Goal: Information Seeking & Learning: Learn about a topic

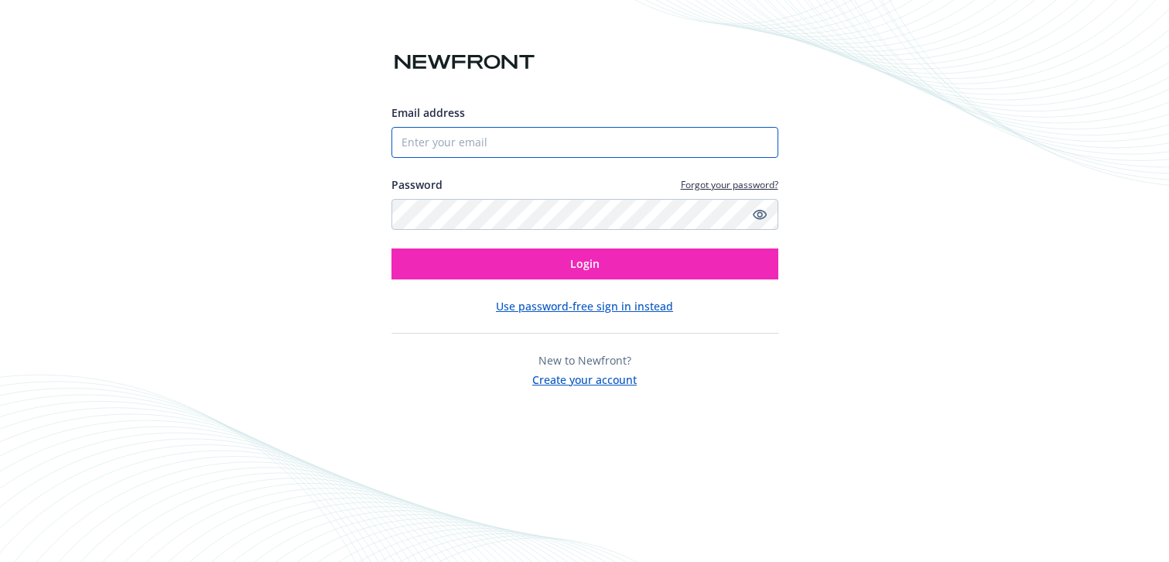
click at [614, 148] on input "Email address" at bounding box center [584, 142] width 387 height 31
type input "[EMAIL_ADDRESS][DOMAIN_NAME]"
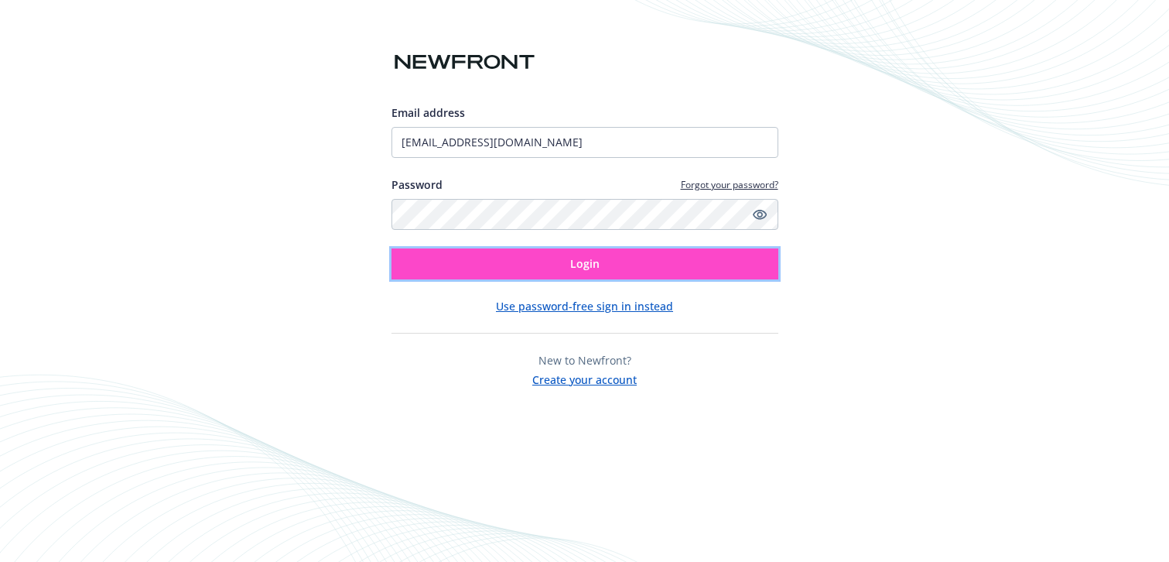
click at [545, 274] on button "Login" at bounding box center [584, 263] width 387 height 31
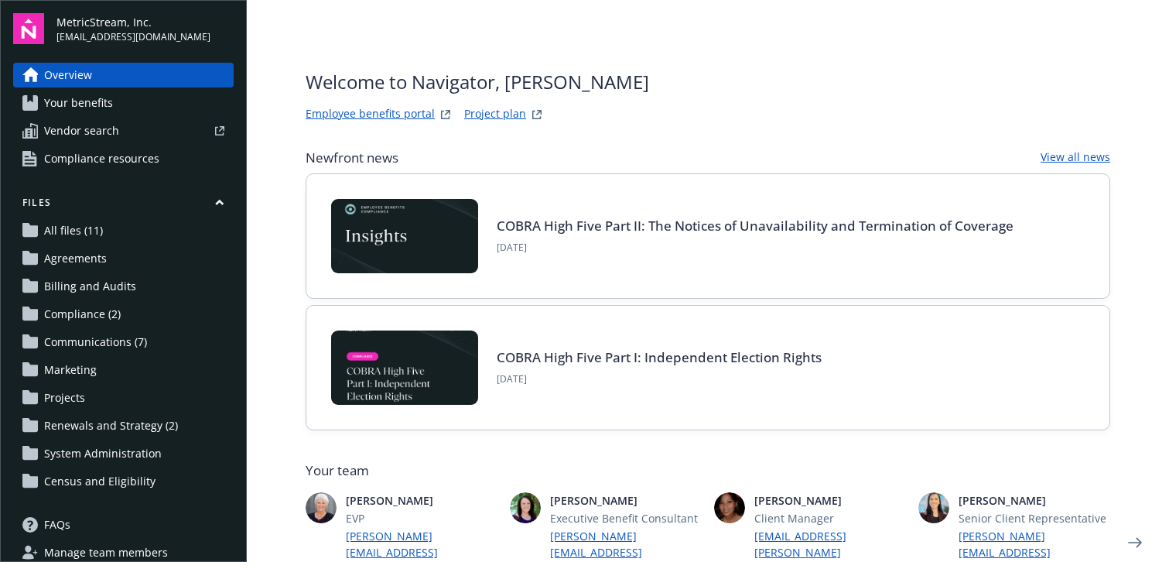
click at [379, 112] on link "Employee benefits portal" at bounding box center [370, 114] width 129 height 19
click at [411, 118] on link "Employee benefits portal" at bounding box center [370, 114] width 129 height 19
click at [90, 373] on span "Marketing" at bounding box center [70, 369] width 53 height 25
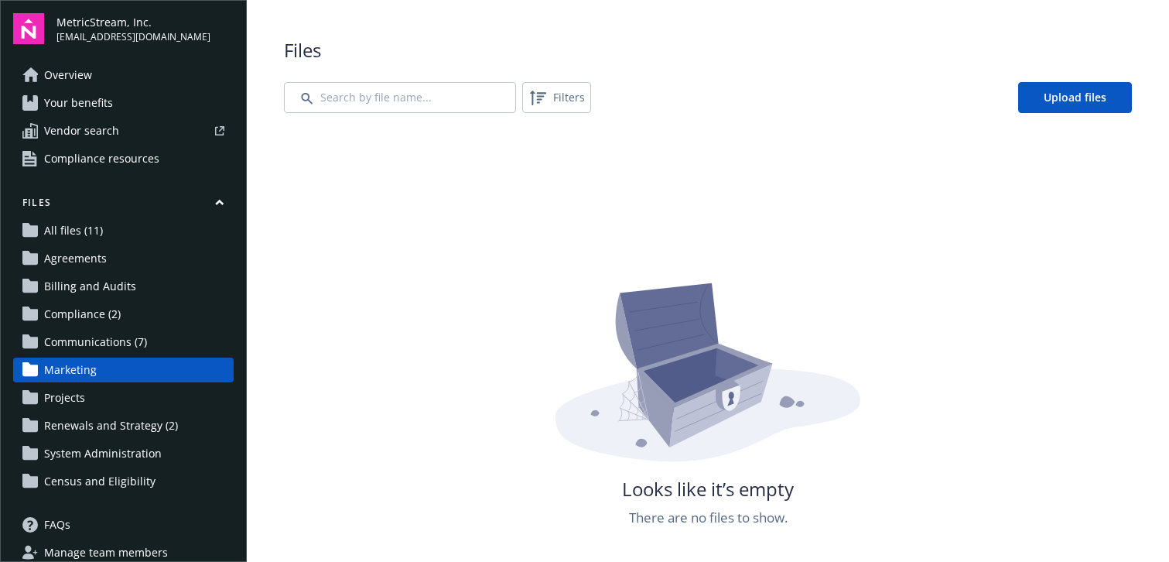
click at [94, 339] on span "Communications (7)" at bounding box center [95, 341] width 103 height 25
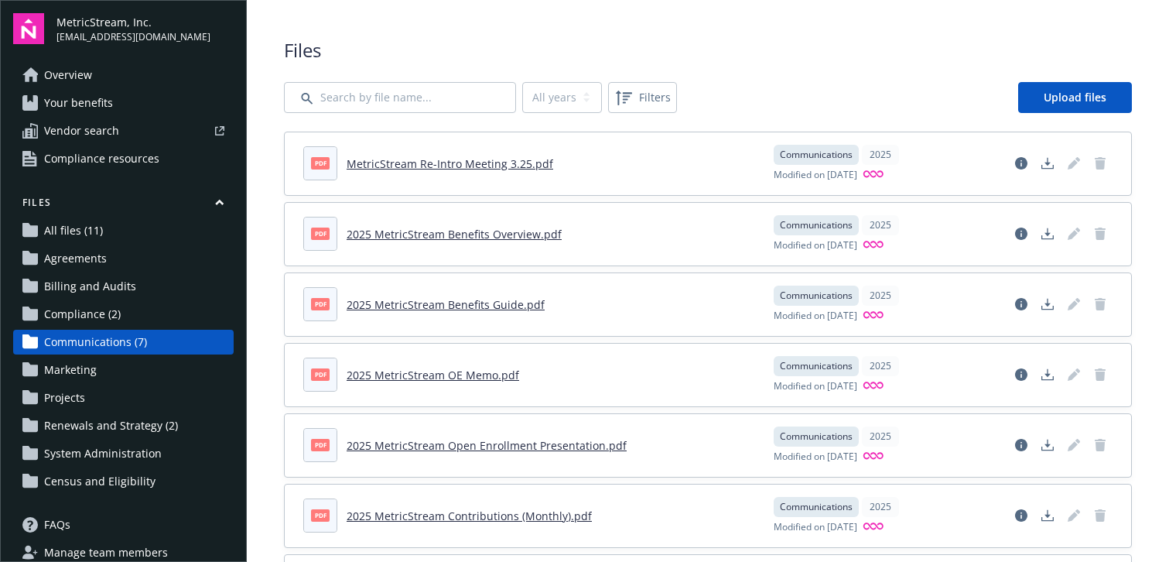
click at [166, 73] on link "Overview" at bounding box center [123, 75] width 220 height 25
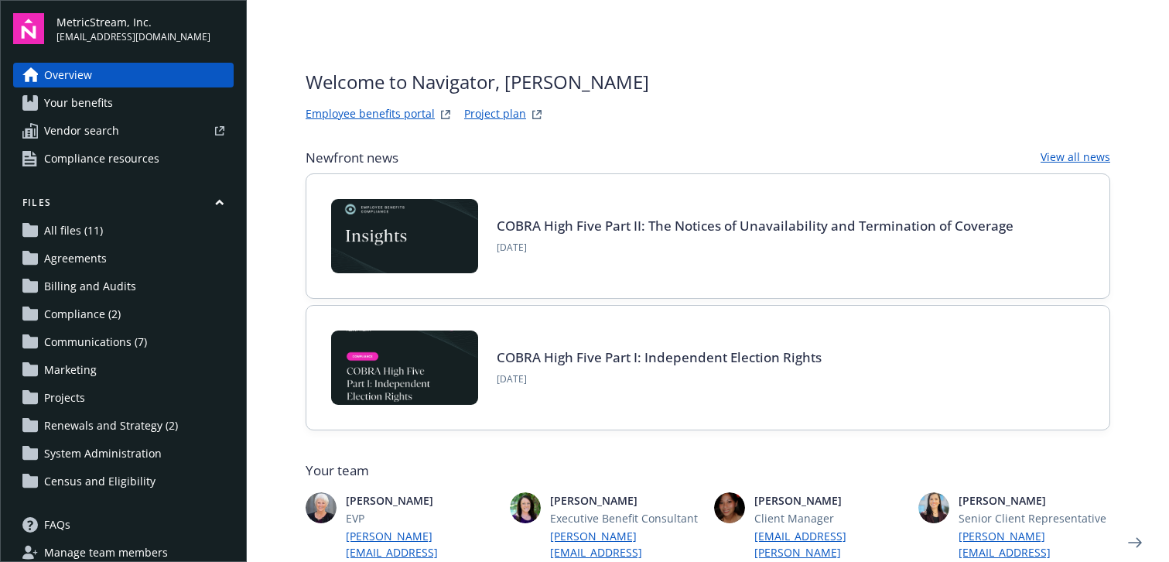
click at [158, 93] on link "Your benefits" at bounding box center [123, 102] width 220 height 25
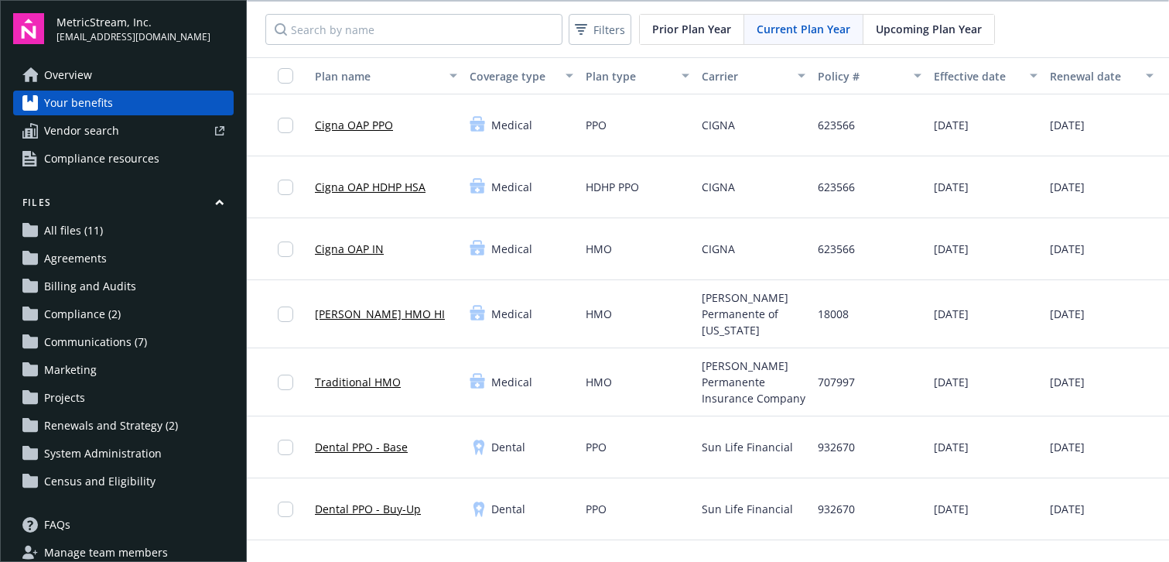
click at [156, 67] on link "Overview" at bounding box center [123, 75] width 220 height 25
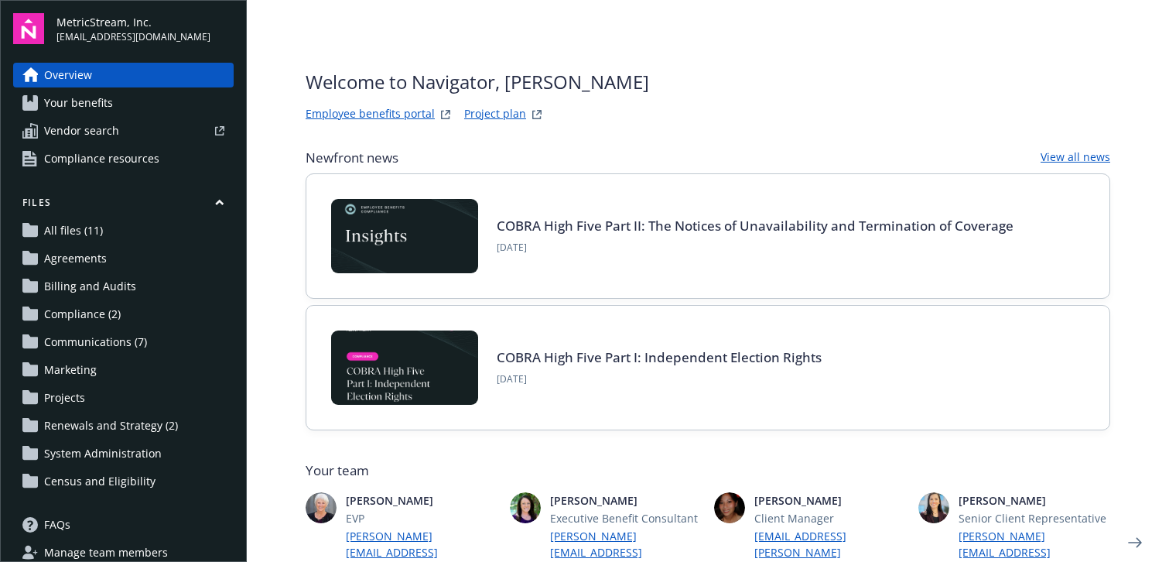
click at [145, 92] on link "Your benefits" at bounding box center [123, 102] width 220 height 25
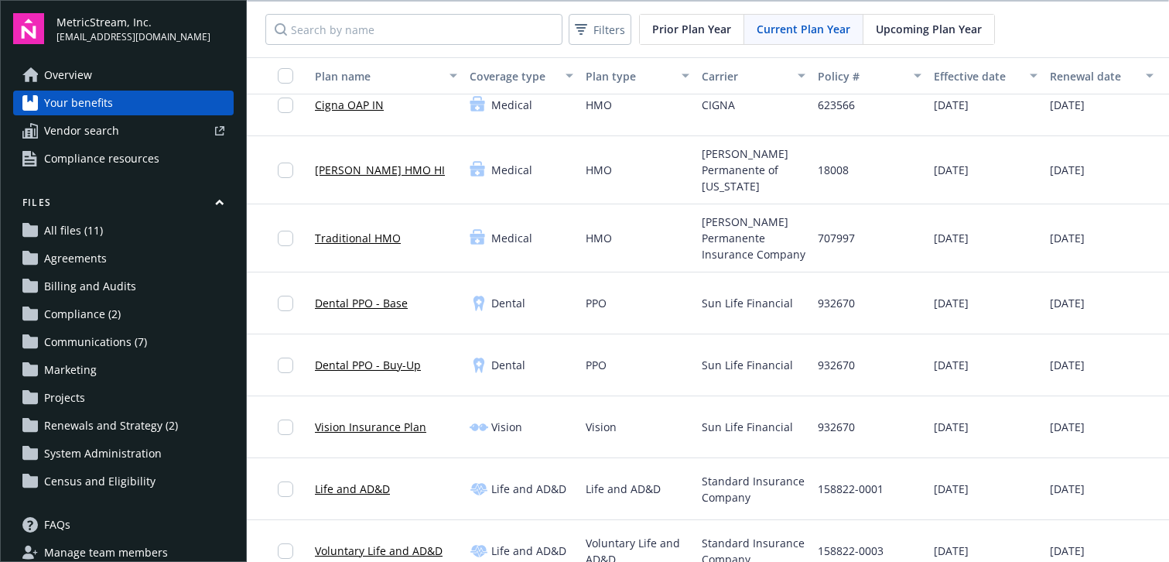
scroll to position [155, 0]
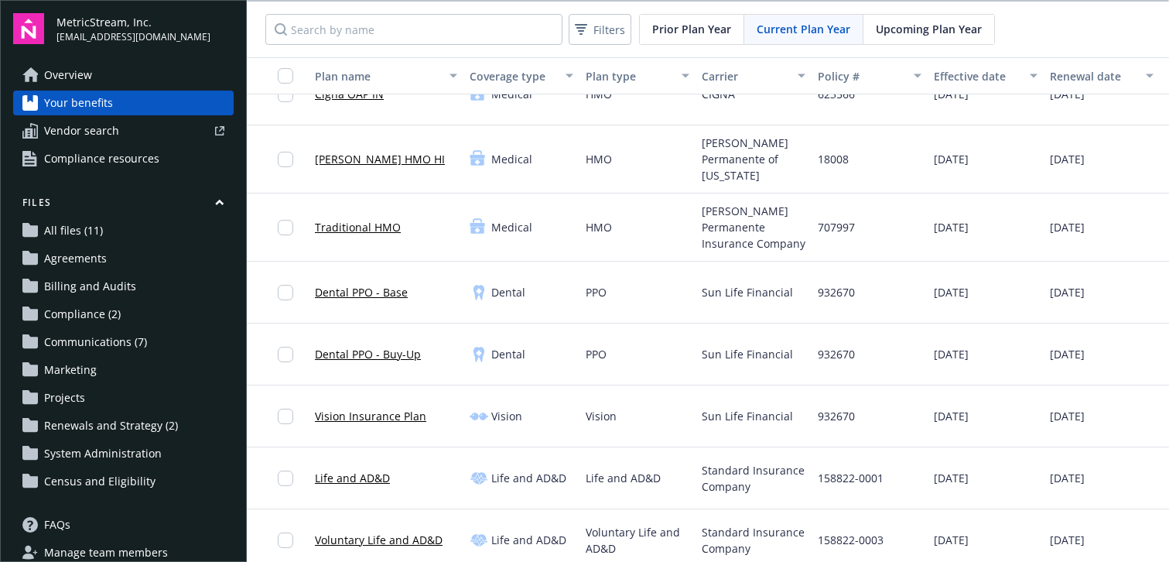
click at [416, 531] on link "Voluntary Life and AD&D" at bounding box center [379, 539] width 128 height 16
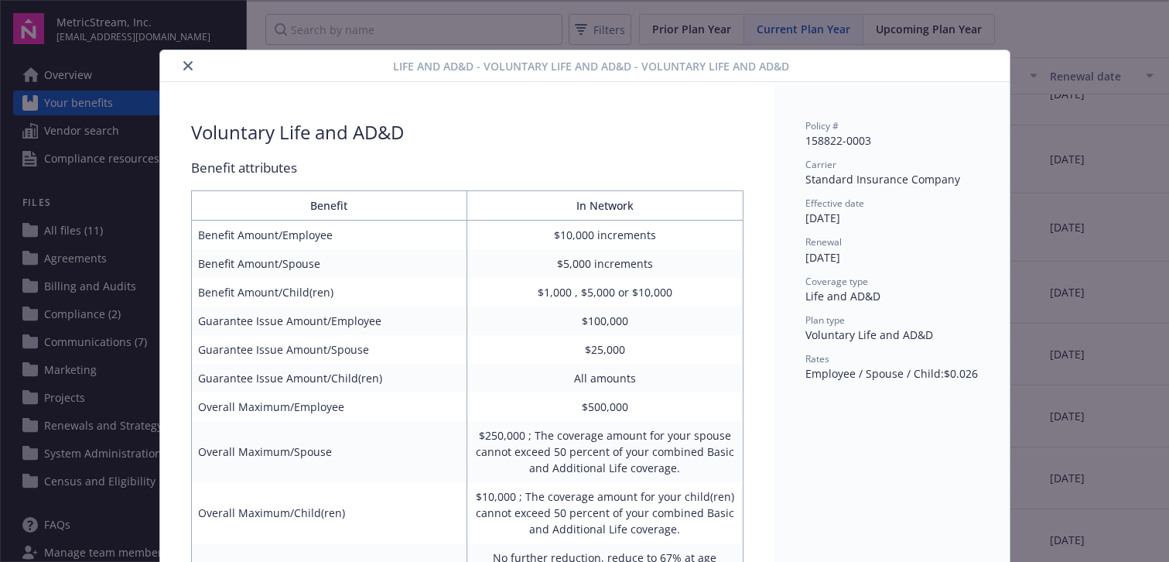
click at [187, 66] on icon "close" at bounding box center [187, 65] width 9 height 9
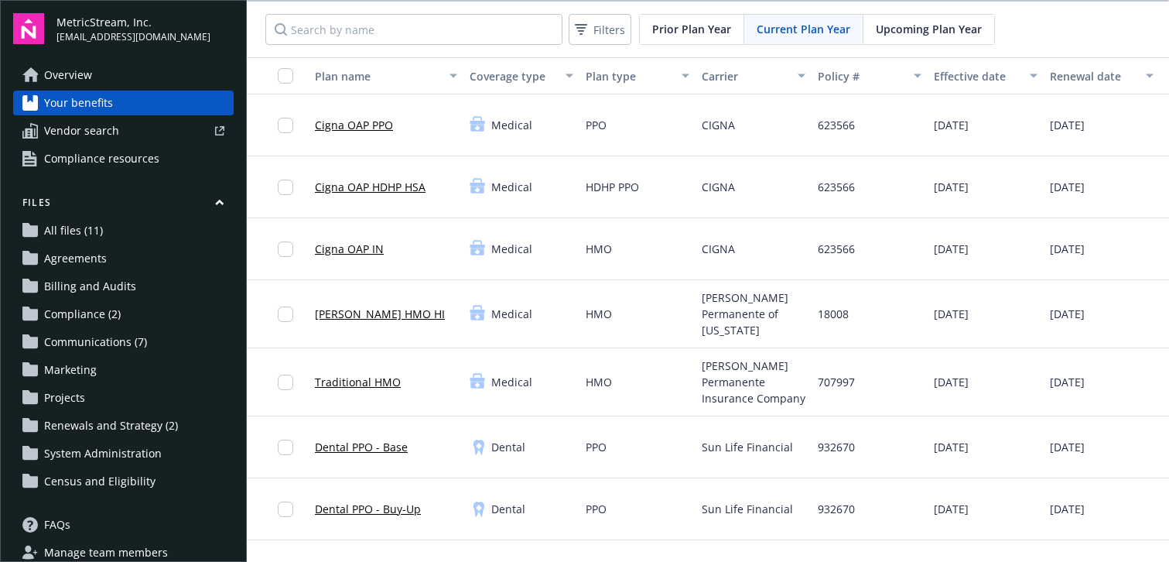
click at [132, 69] on link "Overview" at bounding box center [123, 75] width 220 height 25
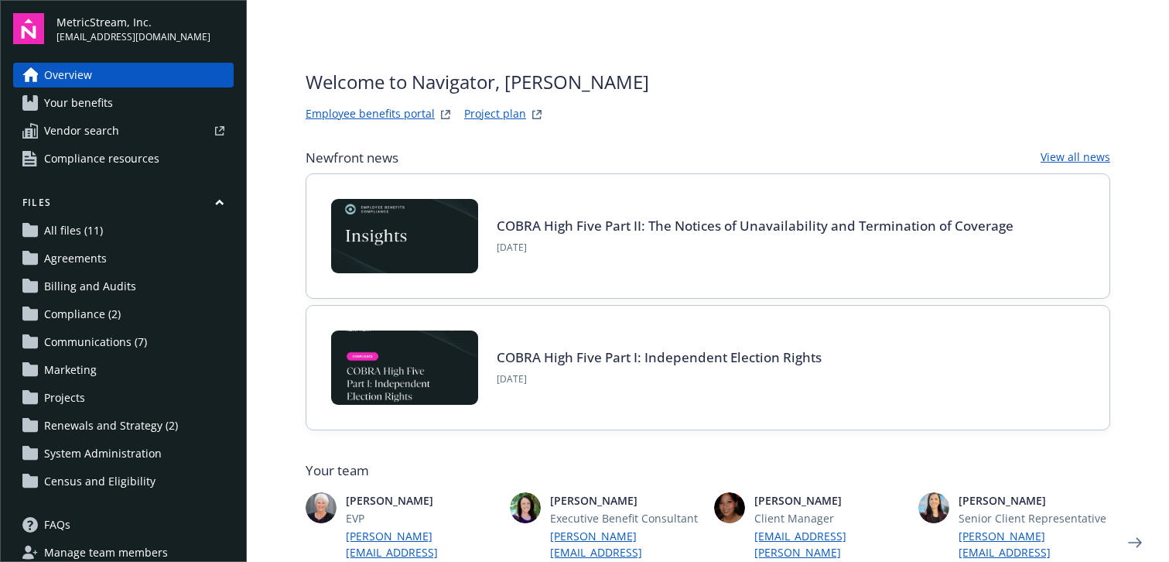
click at [616, 307] on div "COBRA High Five Part I: Independent Election Rights August 13, 2025" at bounding box center [707, 368] width 803 height 124
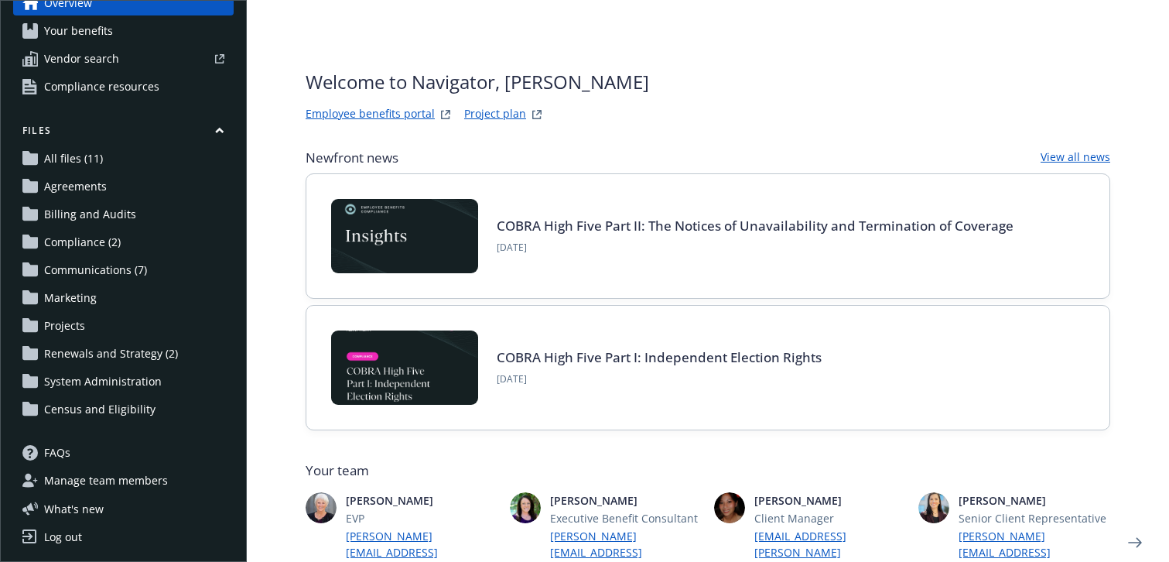
scroll to position [73, 0]
click at [104, 510] on button "What ' s new 1" at bounding box center [70, 508] width 115 height 16
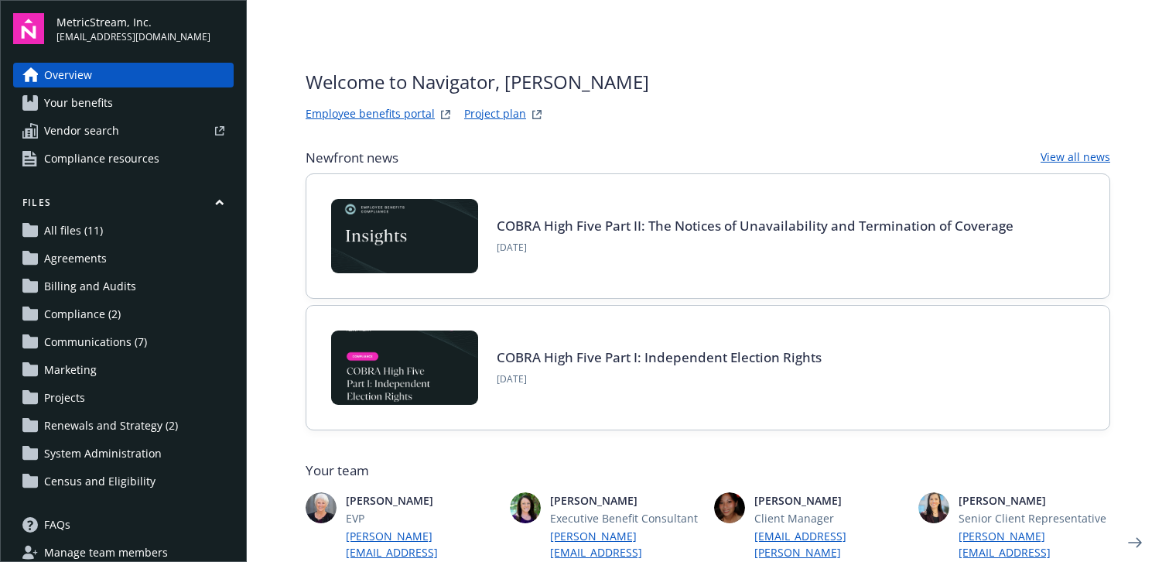
click at [129, 108] on link "Your benefits" at bounding box center [123, 102] width 220 height 25
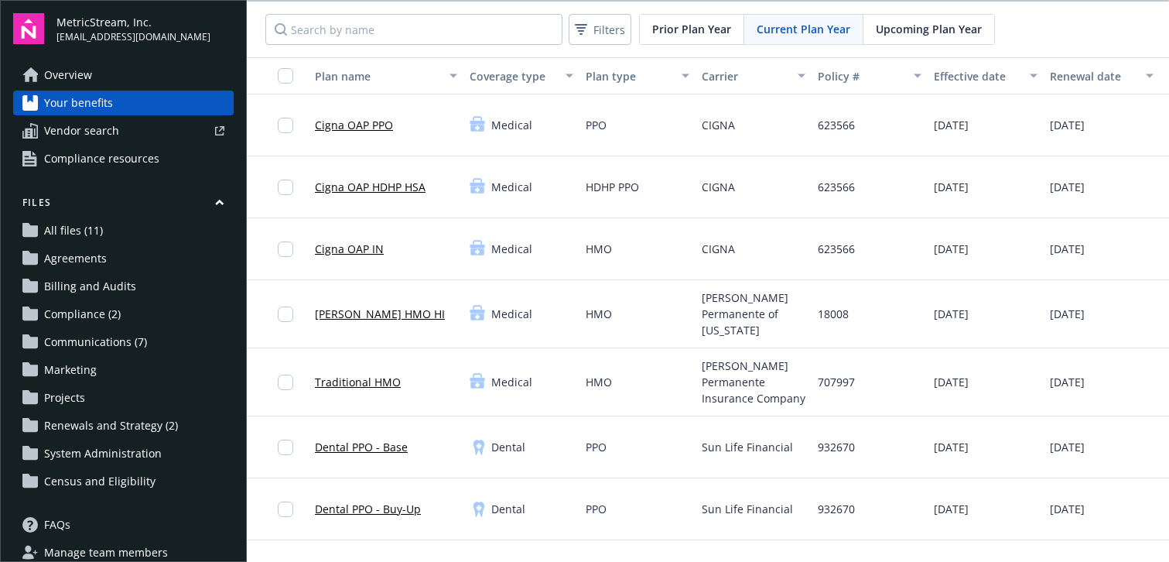
click at [109, 81] on link "Overview" at bounding box center [123, 75] width 220 height 25
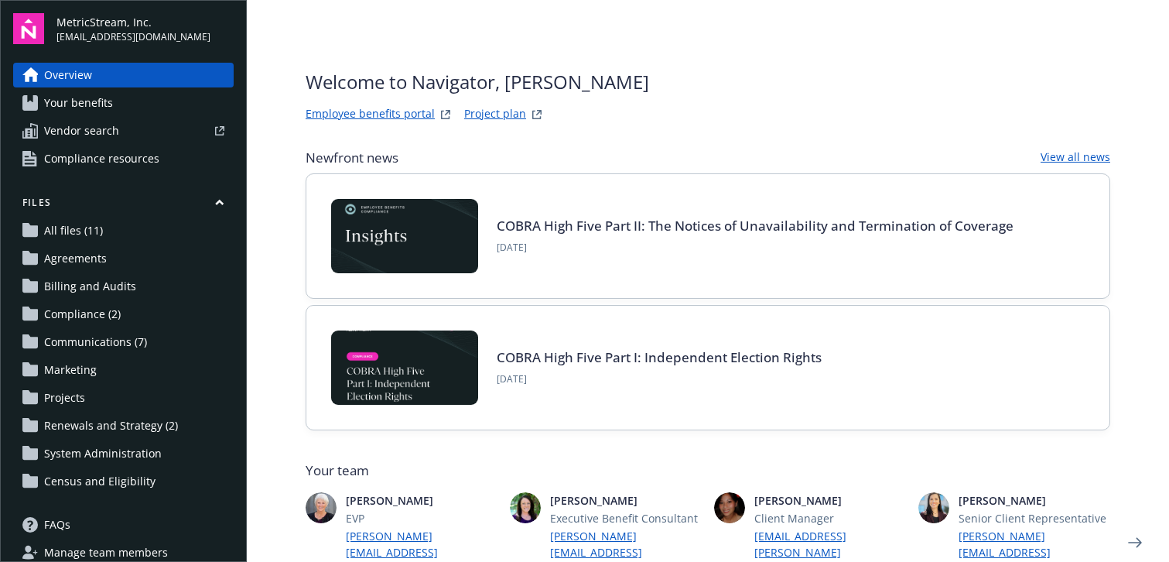
click at [366, 112] on link "Employee benefits portal" at bounding box center [370, 114] width 129 height 19
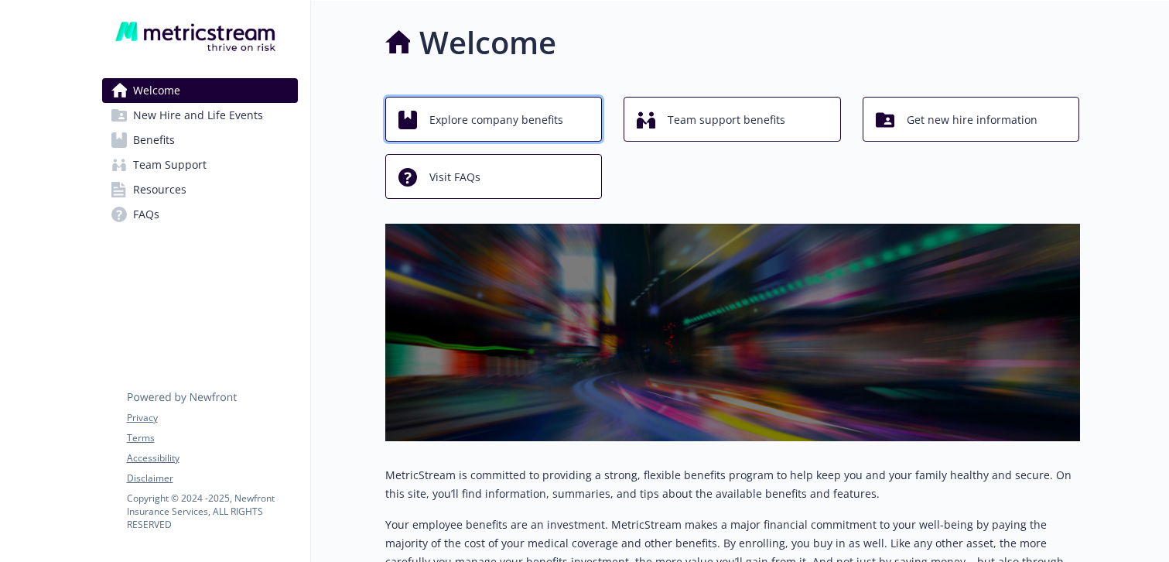
click at [493, 122] on span "Explore company benefits" at bounding box center [496, 119] width 134 height 29
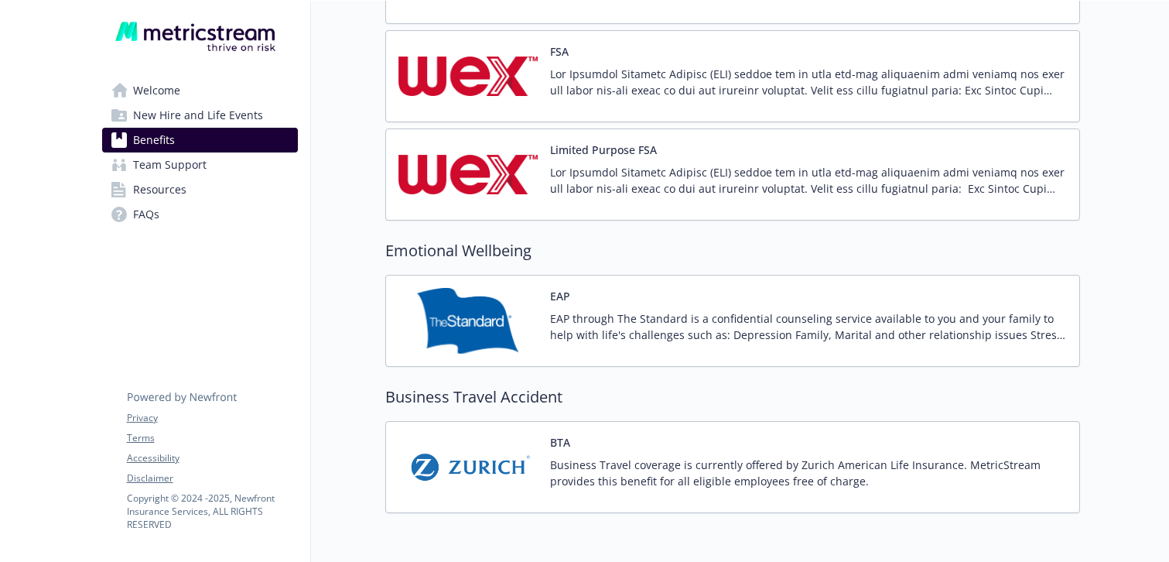
scroll to position [2210, 0]
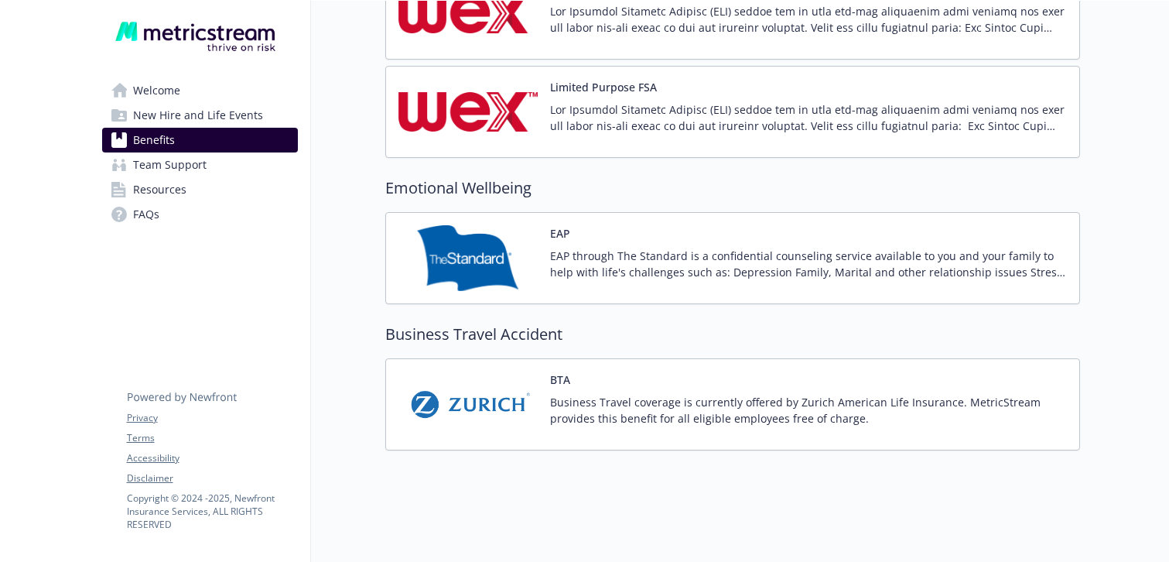
click at [596, 398] on p "Business Travel coverage is currently offered by Zurich American Life Insurance…" at bounding box center [808, 410] width 517 height 32
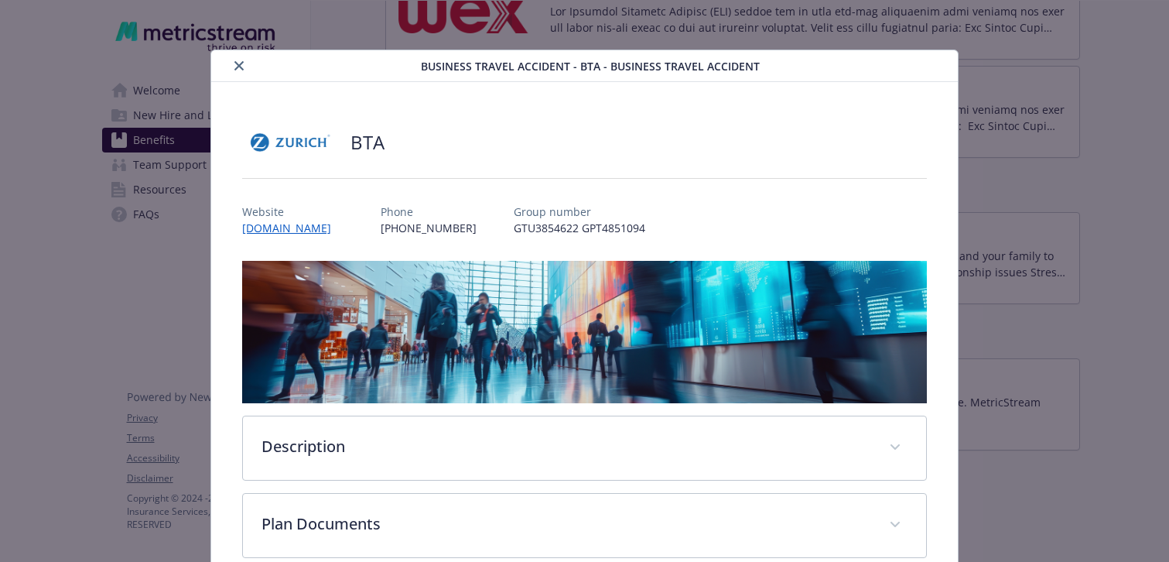
click at [234, 65] on icon "close" at bounding box center [238, 65] width 9 height 9
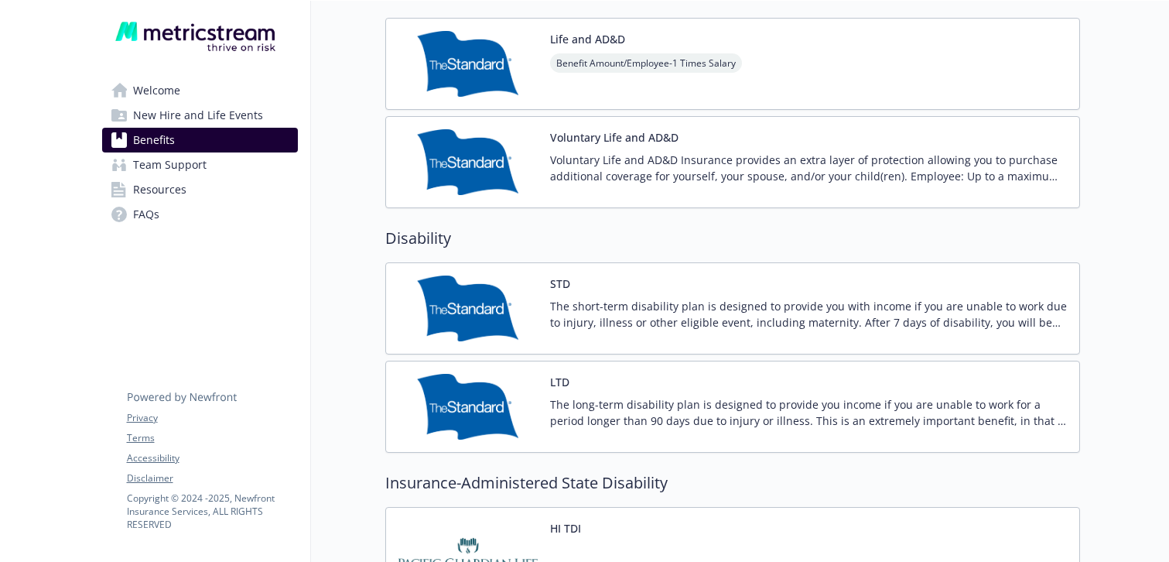
scroll to position [1026, 0]
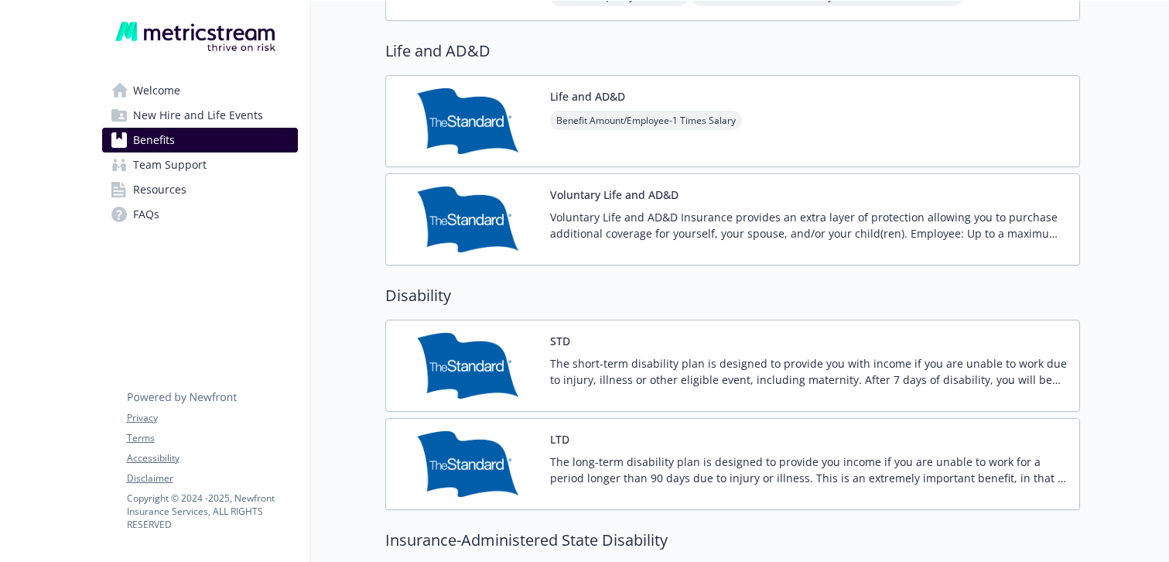
click at [747, 223] on p "Voluntary Life and AD&D Insurance provides an extra layer of protection allowin…" at bounding box center [808, 225] width 517 height 32
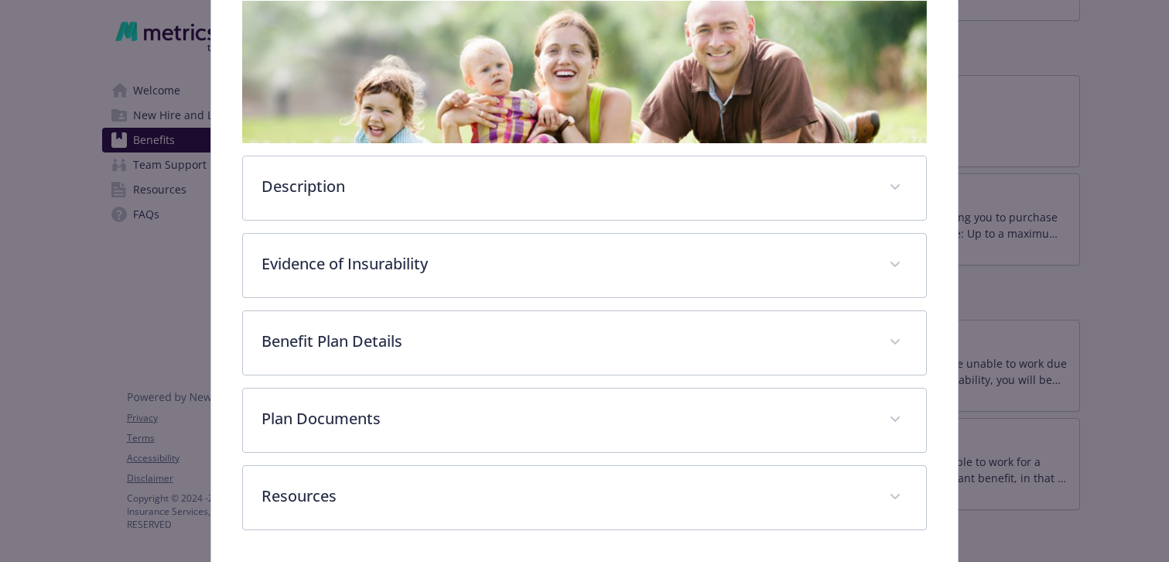
scroll to position [316, 0]
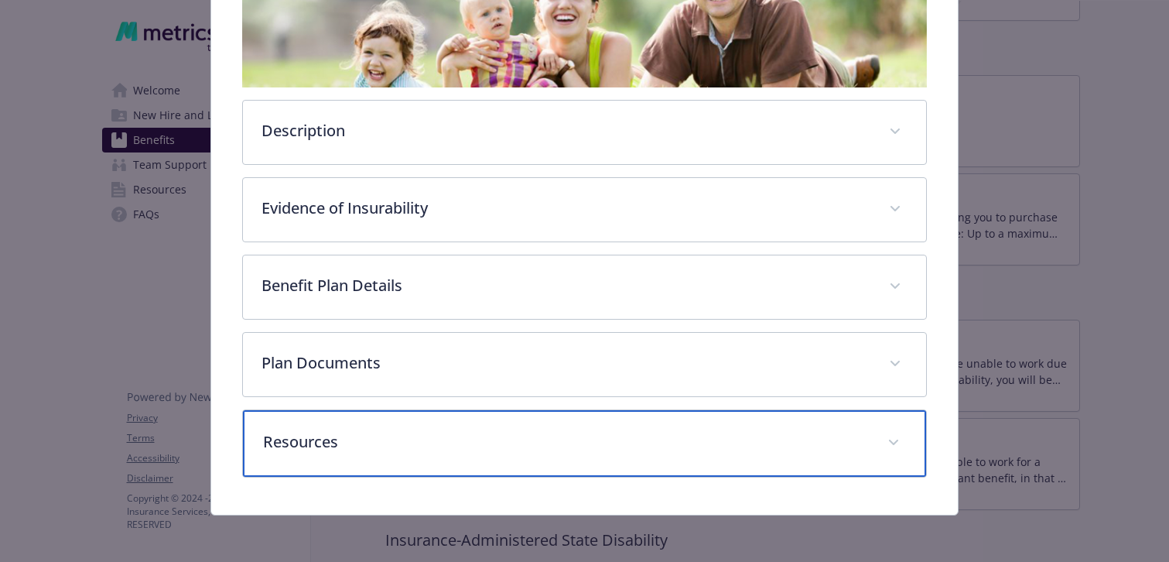
click at [427, 459] on div "Resources" at bounding box center [584, 443] width 683 height 67
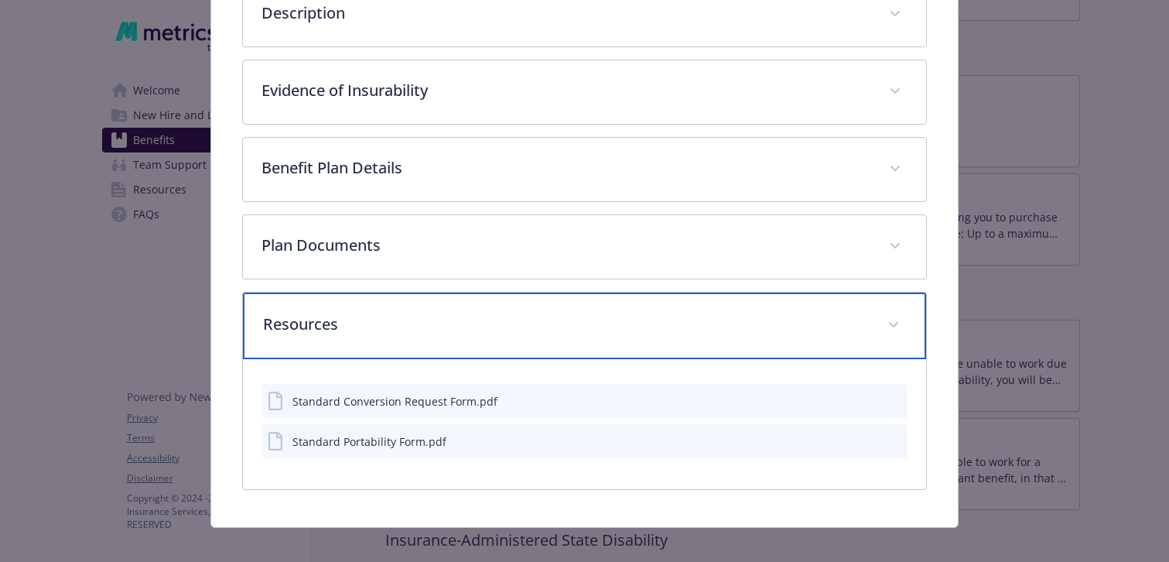
scroll to position [449, 0]
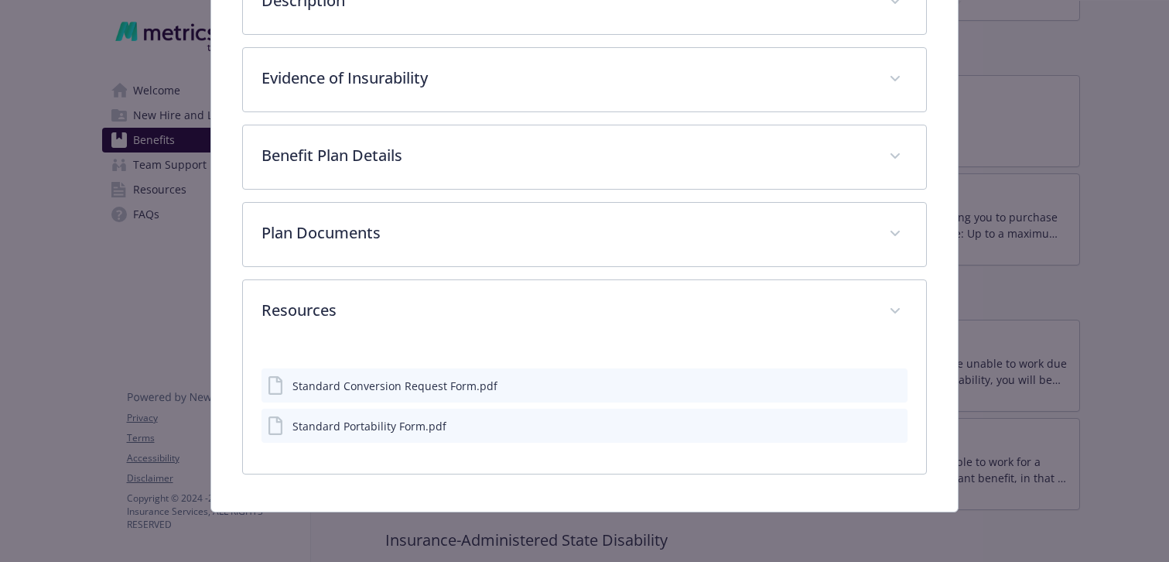
click at [433, 430] on div "Standard Portability Form.pdf" at bounding box center [369, 426] width 154 height 16
click at [862, 424] on icon "download file" at bounding box center [867, 424] width 12 height 12
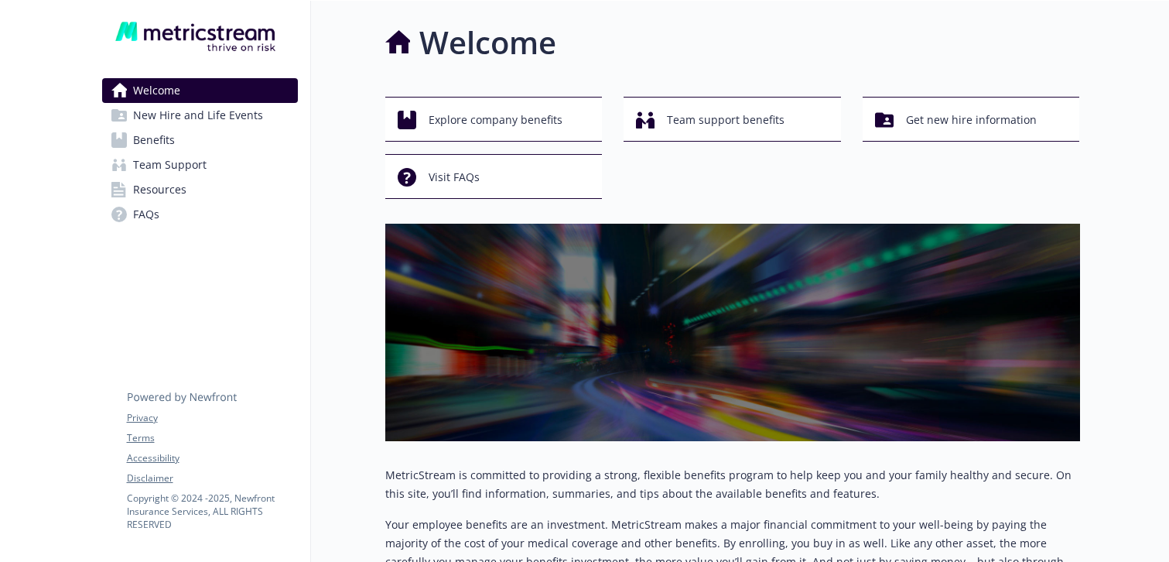
click at [261, 224] on link "FAQs" at bounding box center [200, 214] width 196 height 25
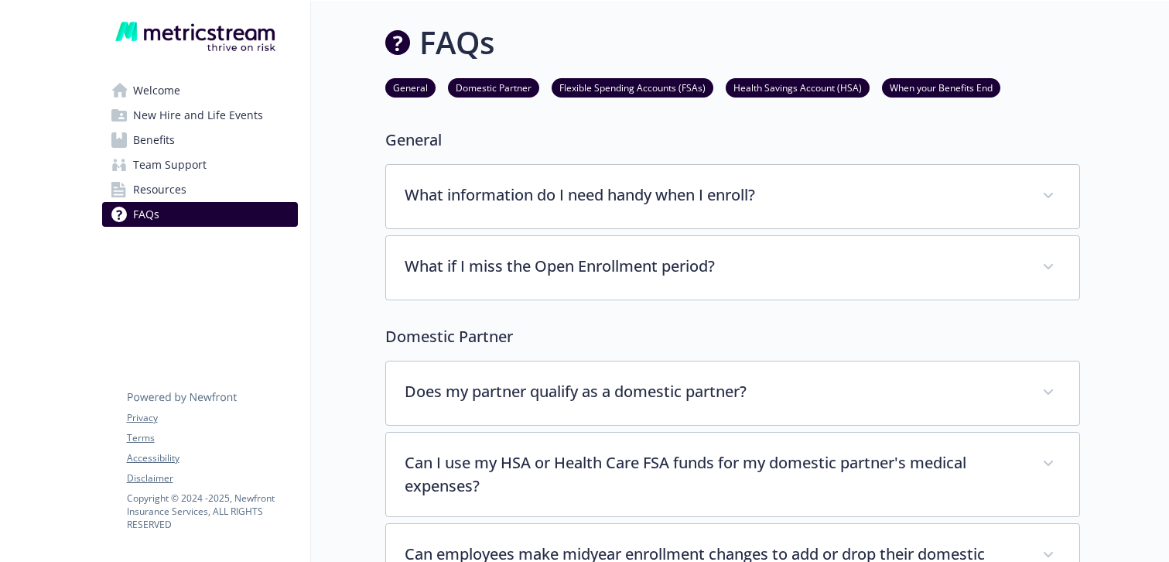
click at [233, 87] on link "Welcome" at bounding box center [200, 90] width 196 height 25
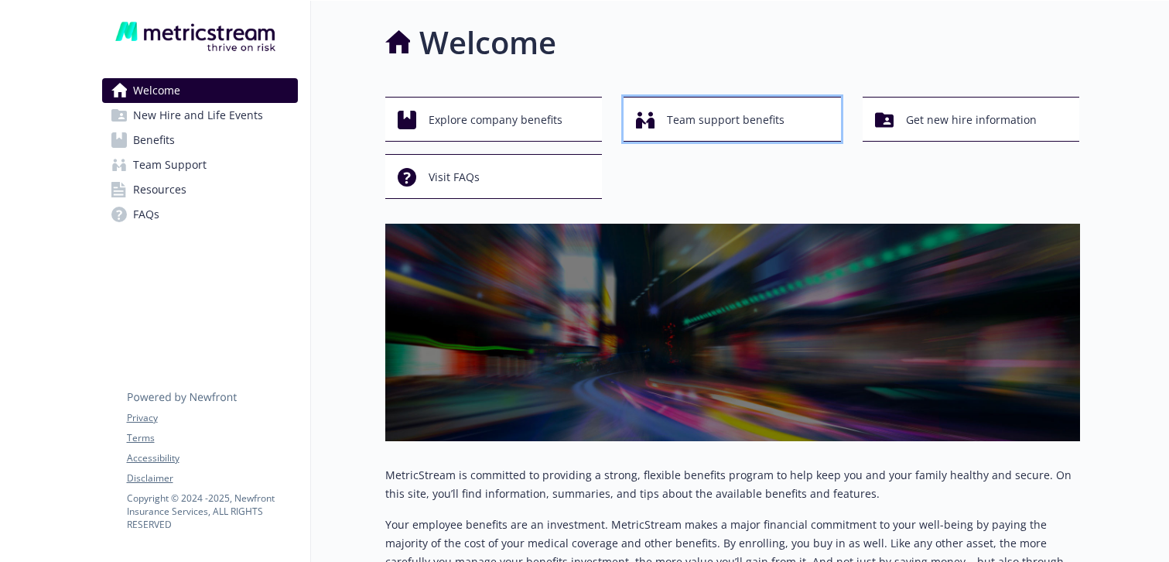
click at [709, 129] on span "Team support benefits" at bounding box center [726, 119] width 118 height 29
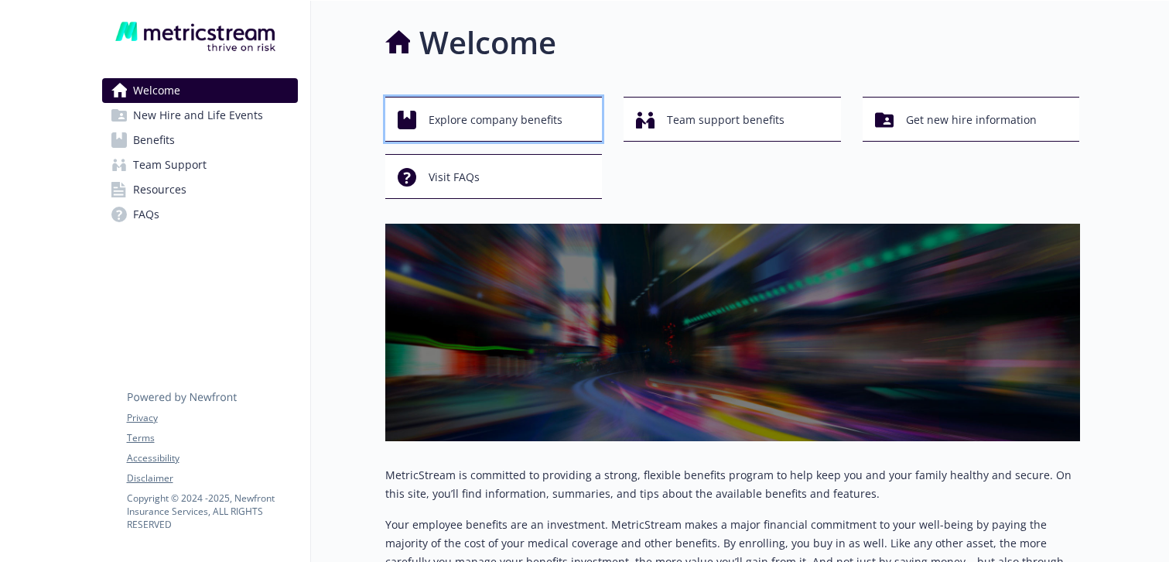
click at [449, 128] on span "Explore company benefits" at bounding box center [495, 119] width 134 height 29
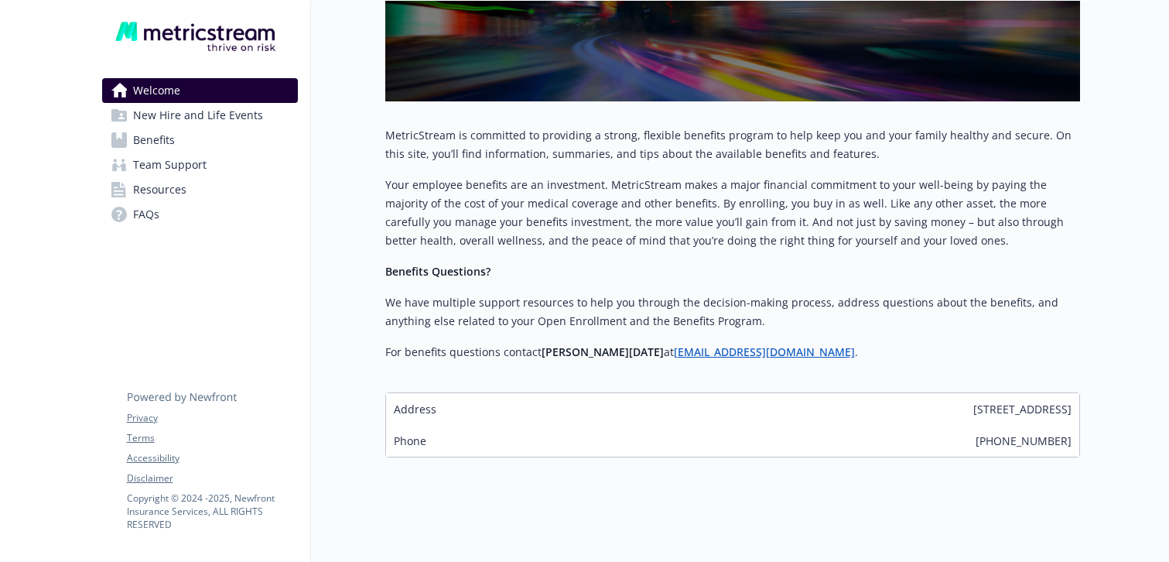
scroll to position [346, 0]
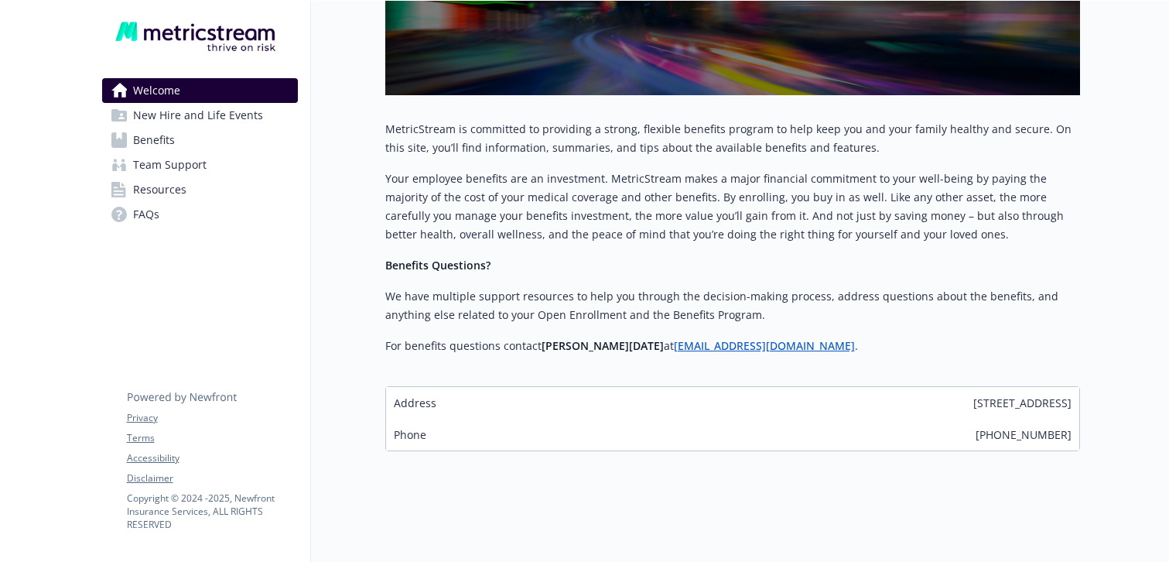
click at [162, 145] on span "Benefits" at bounding box center [154, 140] width 42 height 25
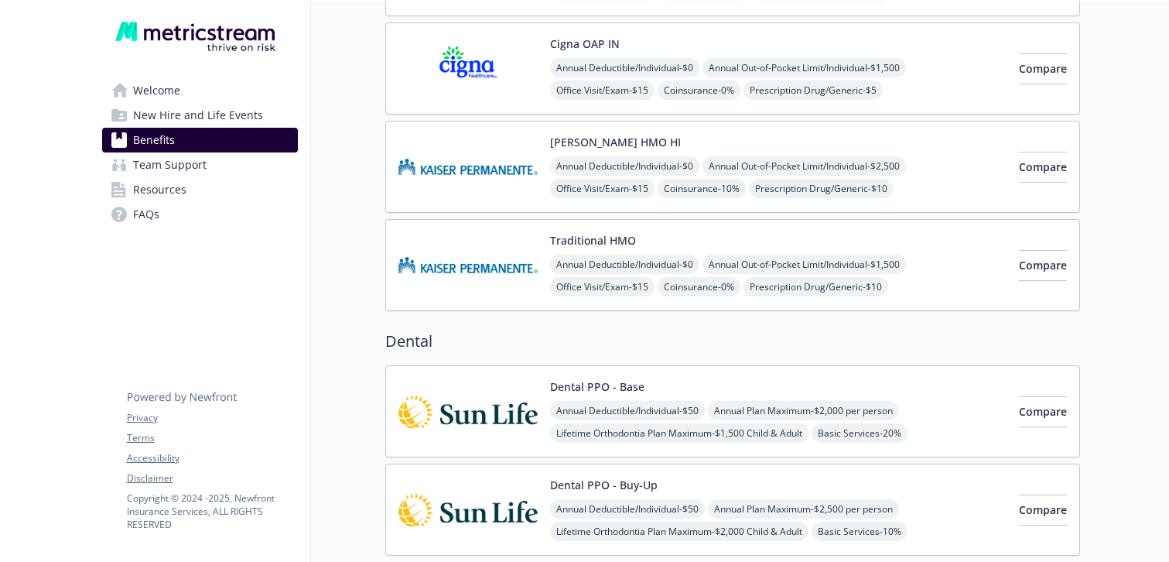
click at [181, 126] on span "New Hire and Life Events" at bounding box center [198, 115] width 130 height 25
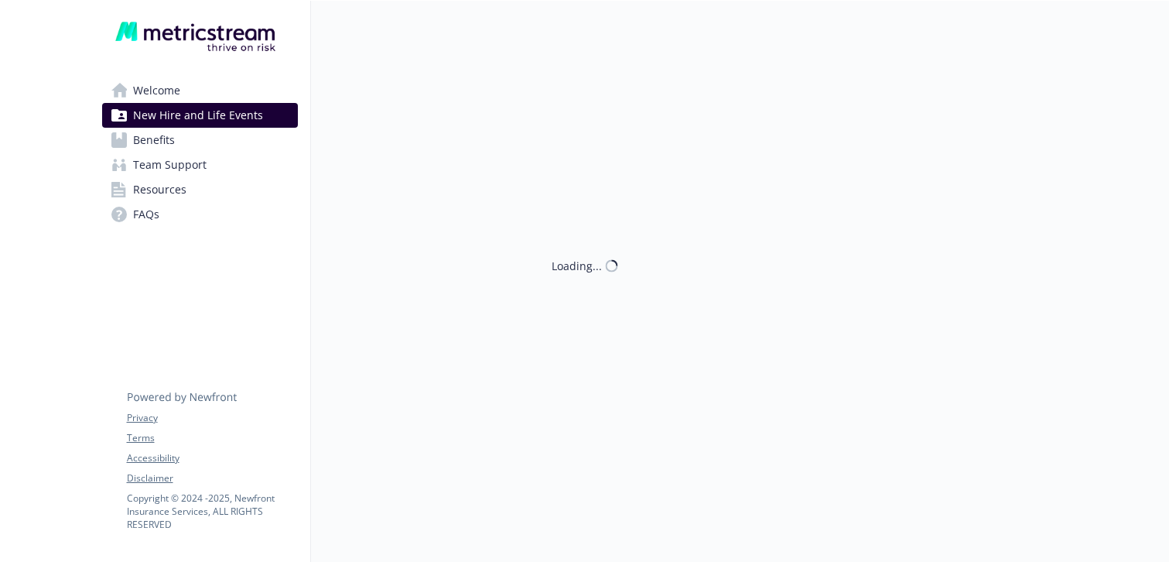
scroll to position [346, 0]
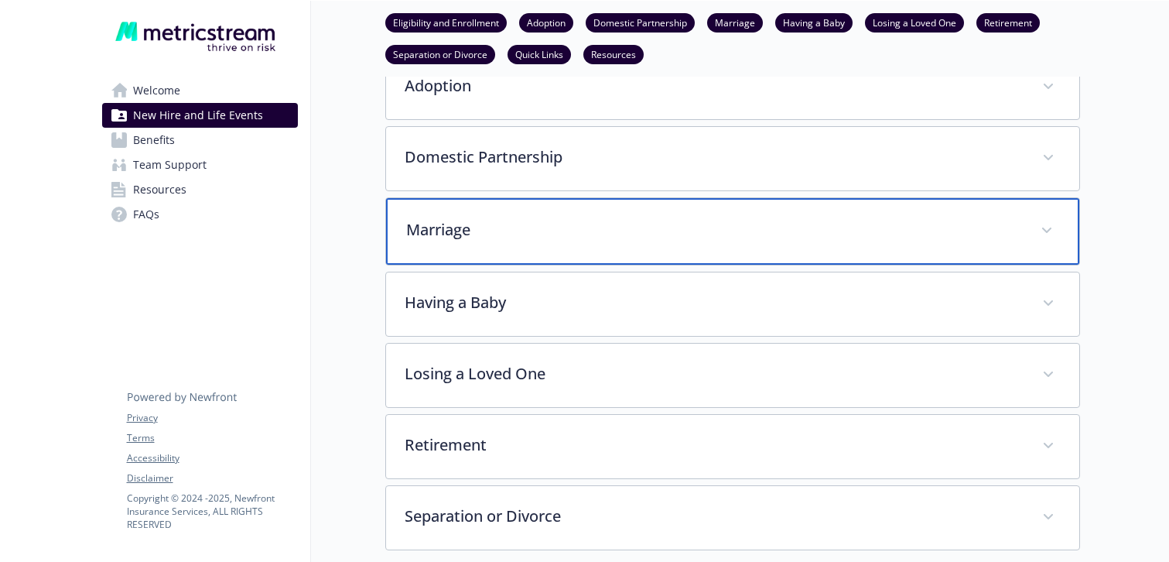
click at [425, 242] on div "Marriage" at bounding box center [732, 231] width 693 height 67
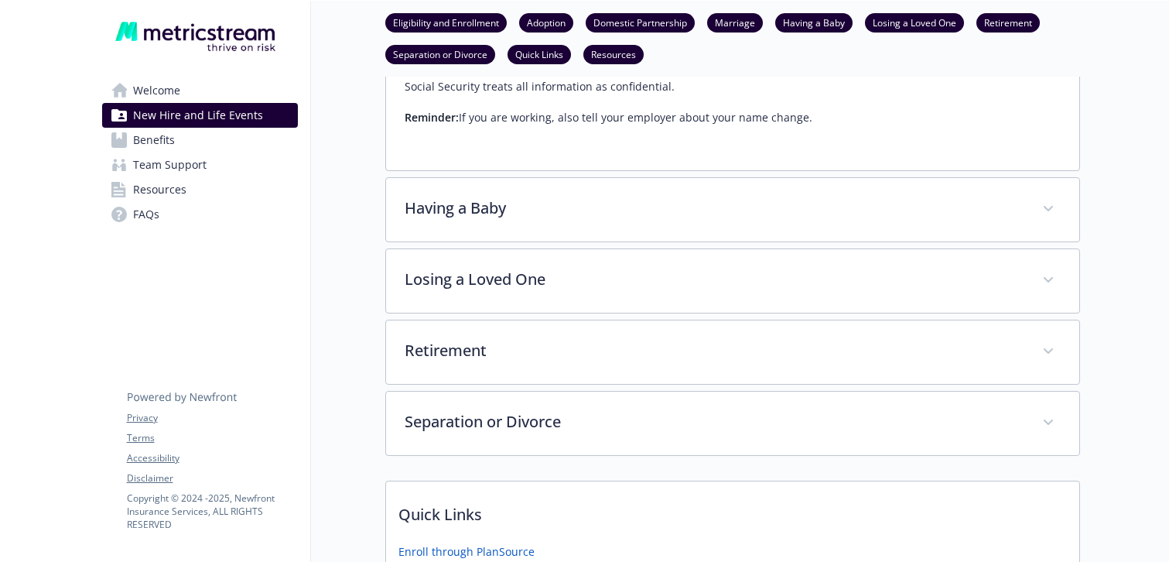
scroll to position [1142, 0]
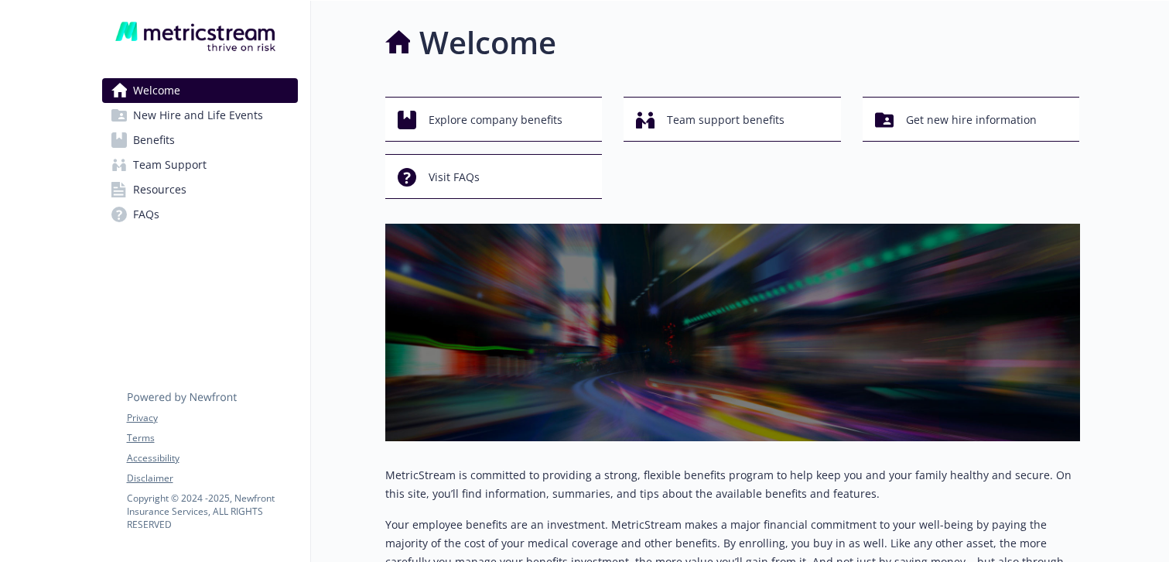
click at [250, 143] on link "Benefits" at bounding box center [200, 140] width 196 height 25
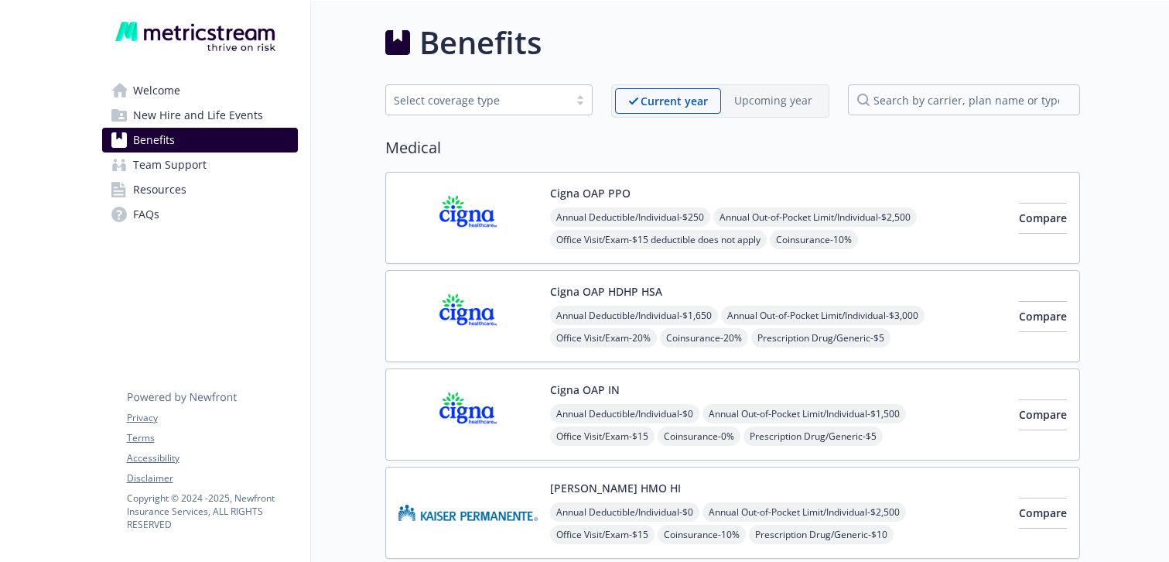
click at [237, 125] on span "New Hire and Life Events" at bounding box center [198, 115] width 130 height 25
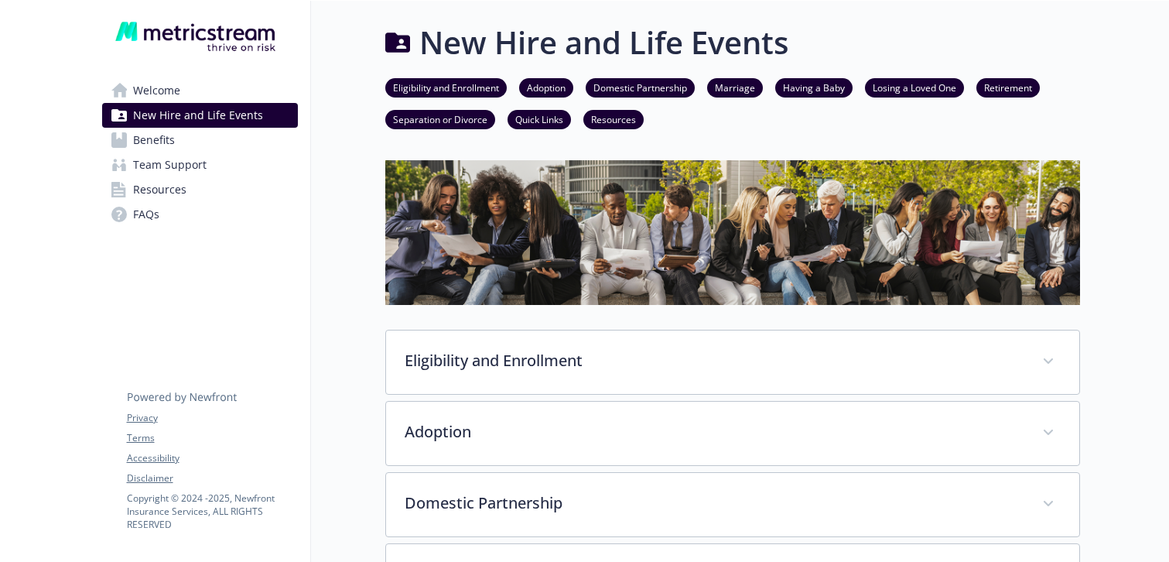
click at [229, 141] on link "Benefits" at bounding box center [200, 140] width 196 height 25
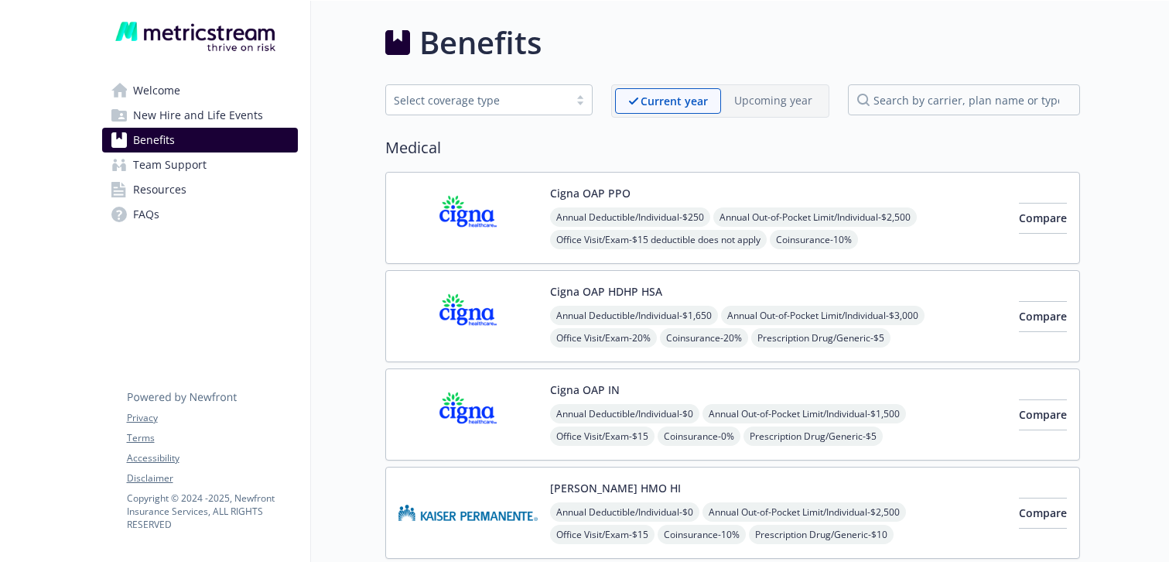
click at [227, 101] on link "Welcome" at bounding box center [200, 90] width 196 height 25
